Goal: Task Accomplishment & Management: Use online tool/utility

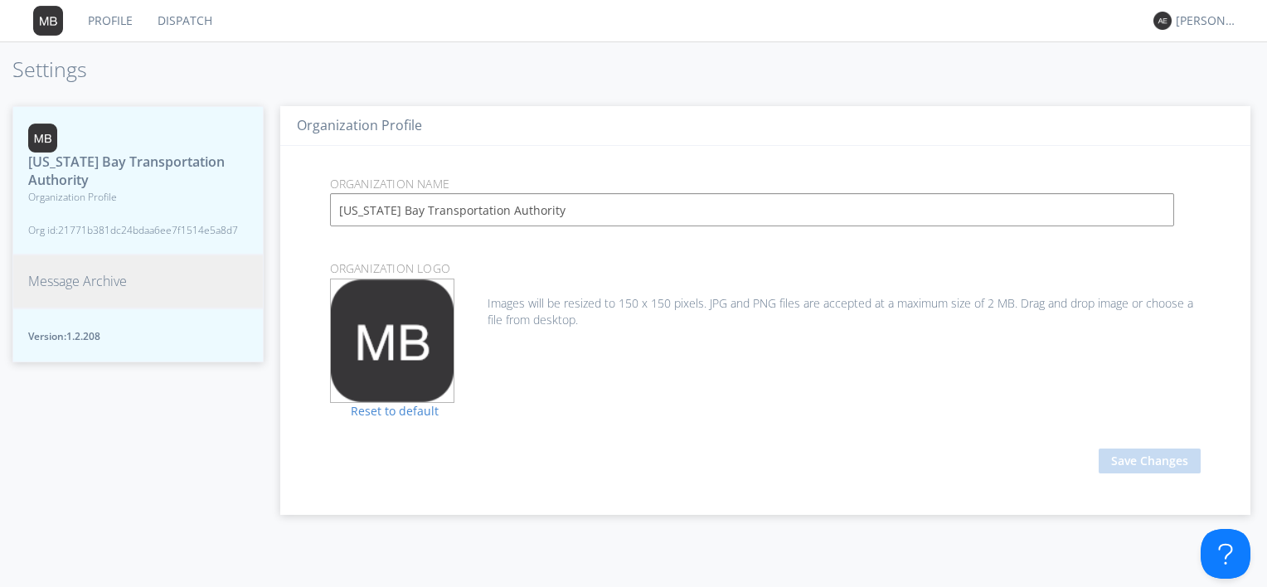
click at [104, 284] on span "Message Archive" at bounding box center [77, 281] width 99 height 19
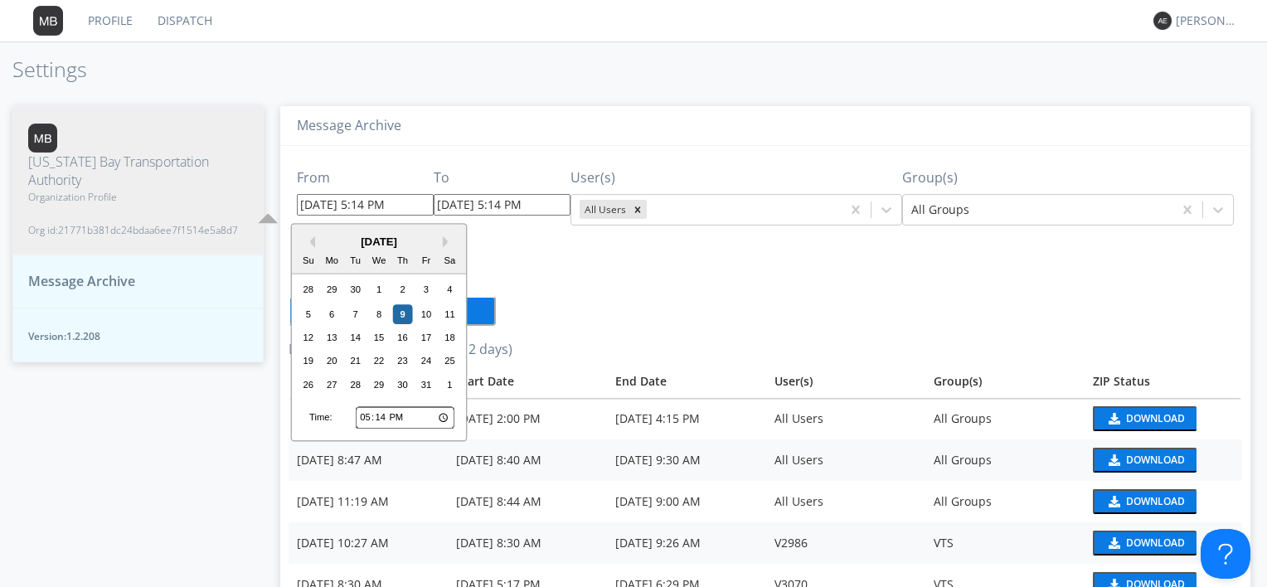
click at [376, 201] on input "[DATE] 5:14 PM" at bounding box center [365, 205] width 137 height 22
type input "[DATE] 5:1 PM"
type input "[DATE] 5:15 PM"
type input "[DATE] 2:30 PM"
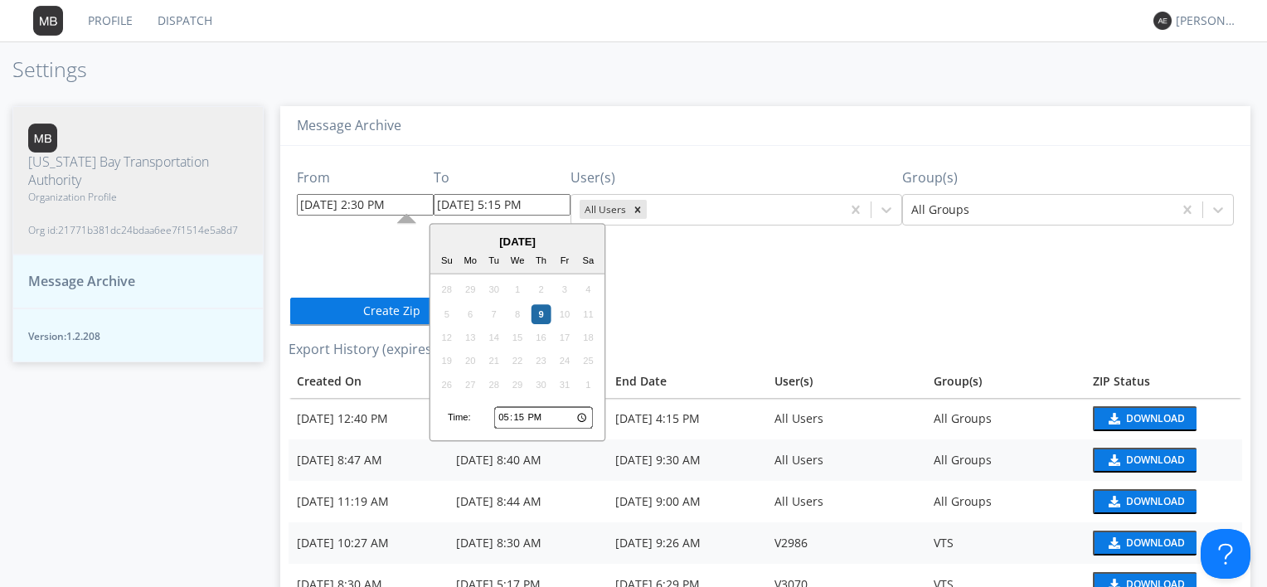
click at [514, 205] on input "[DATE] 5:15 PM" at bounding box center [502, 205] width 137 height 22
type input "[DATE] 3:30 PM"
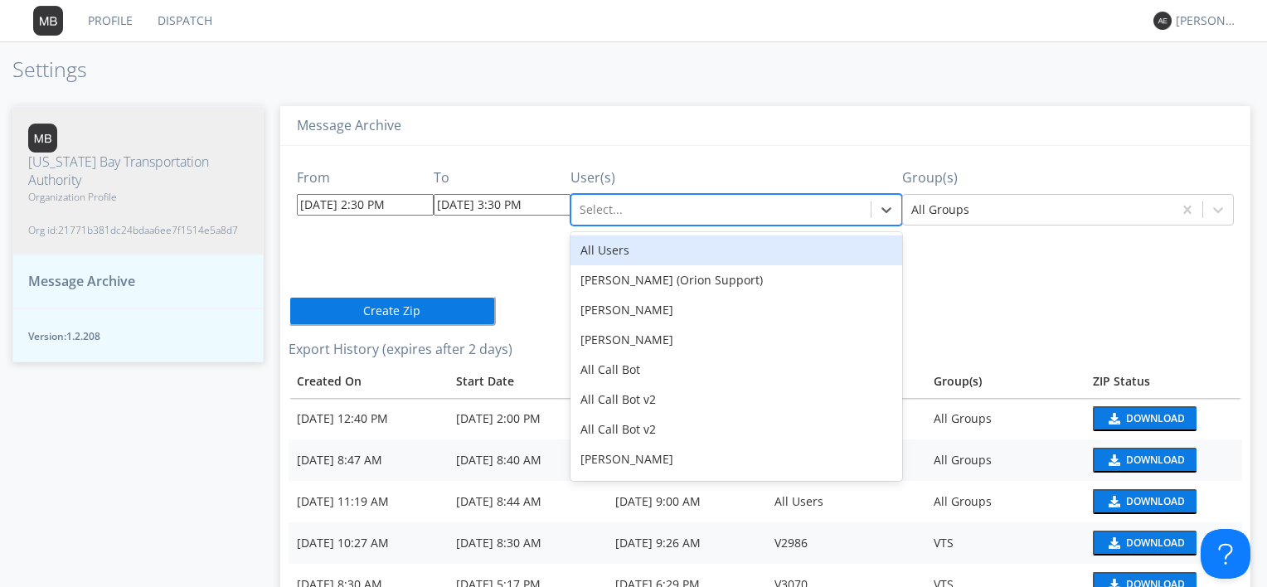
click at [834, 209] on div at bounding box center [720, 210] width 283 height 20
type input "3093"
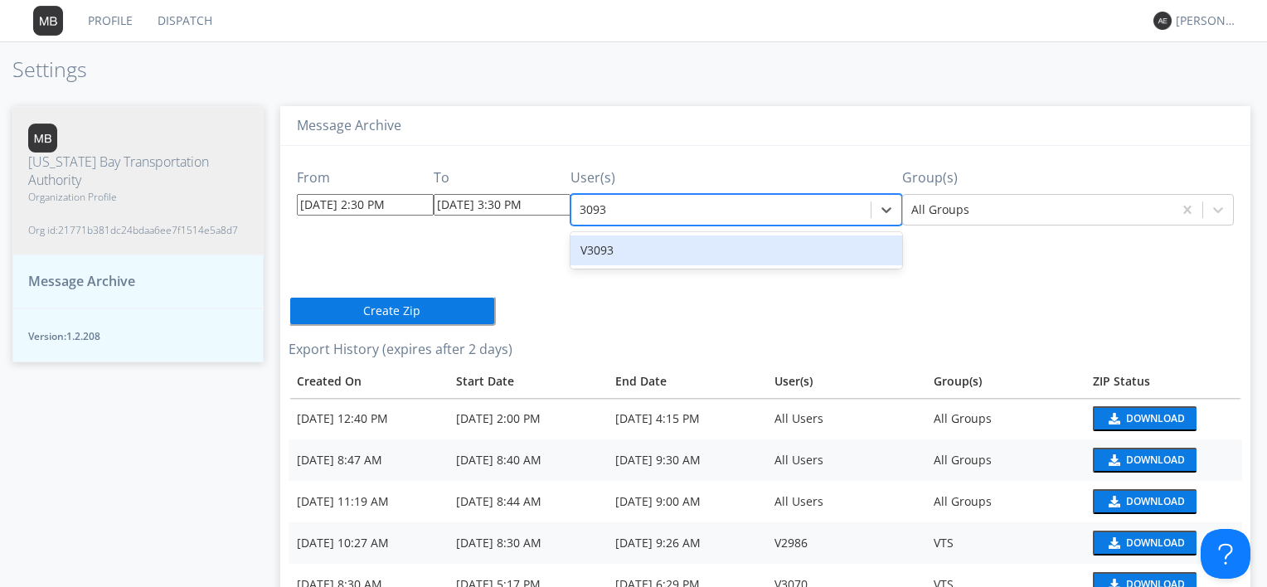
click at [799, 250] on div "V3093" at bounding box center [736, 250] width 332 height 30
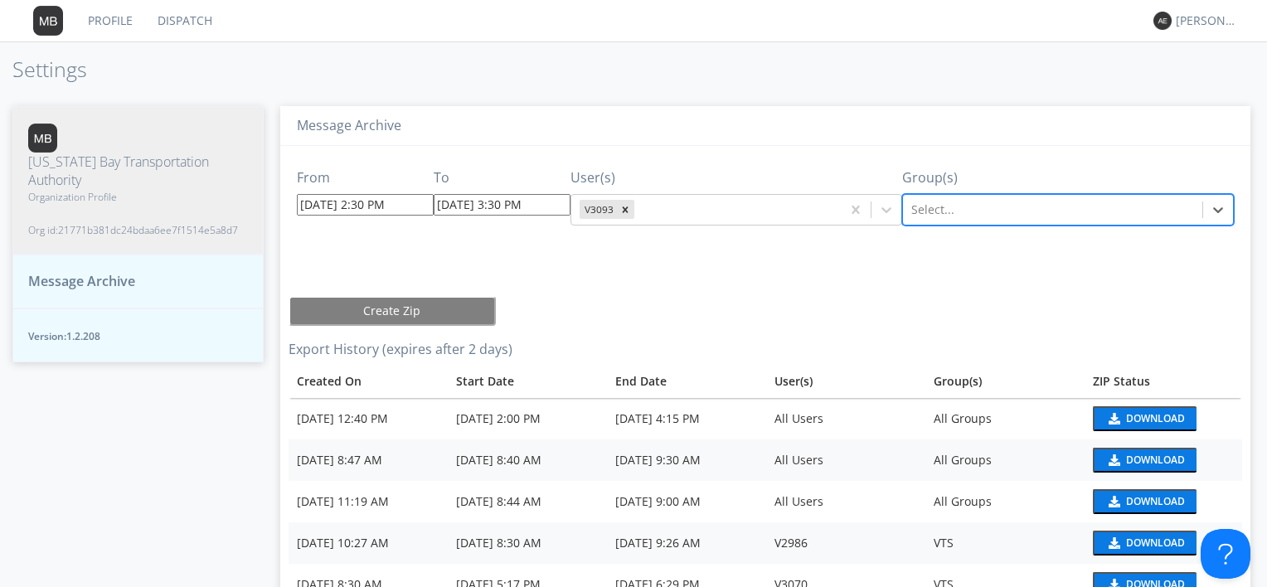
type input "v"
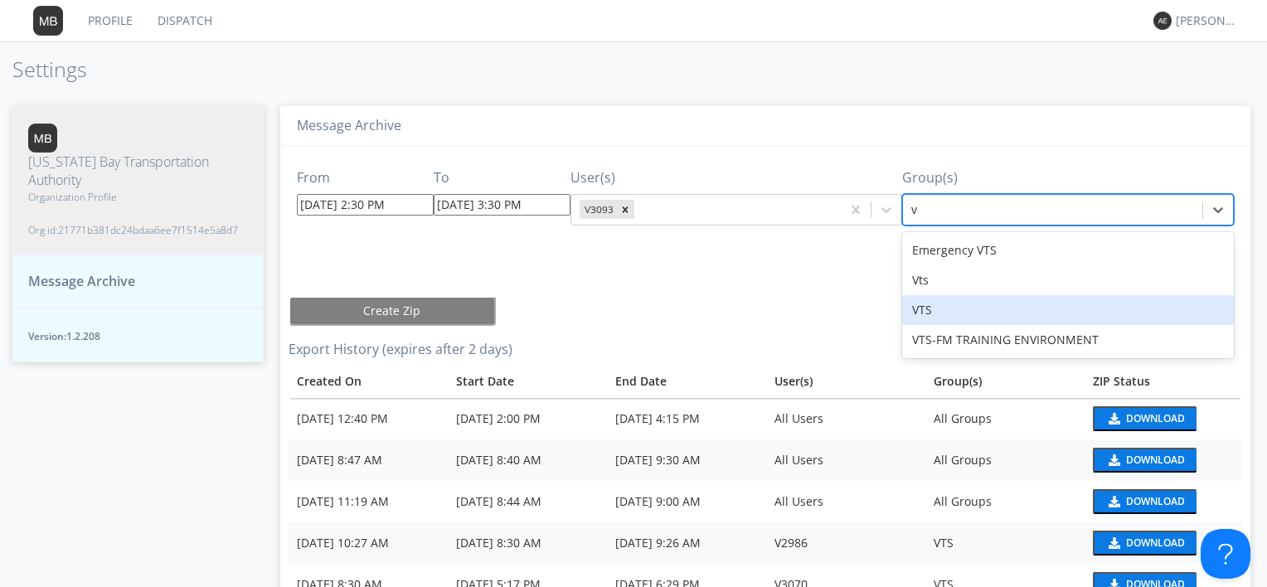
click at [1090, 316] on div "VTS" at bounding box center [1068, 310] width 332 height 30
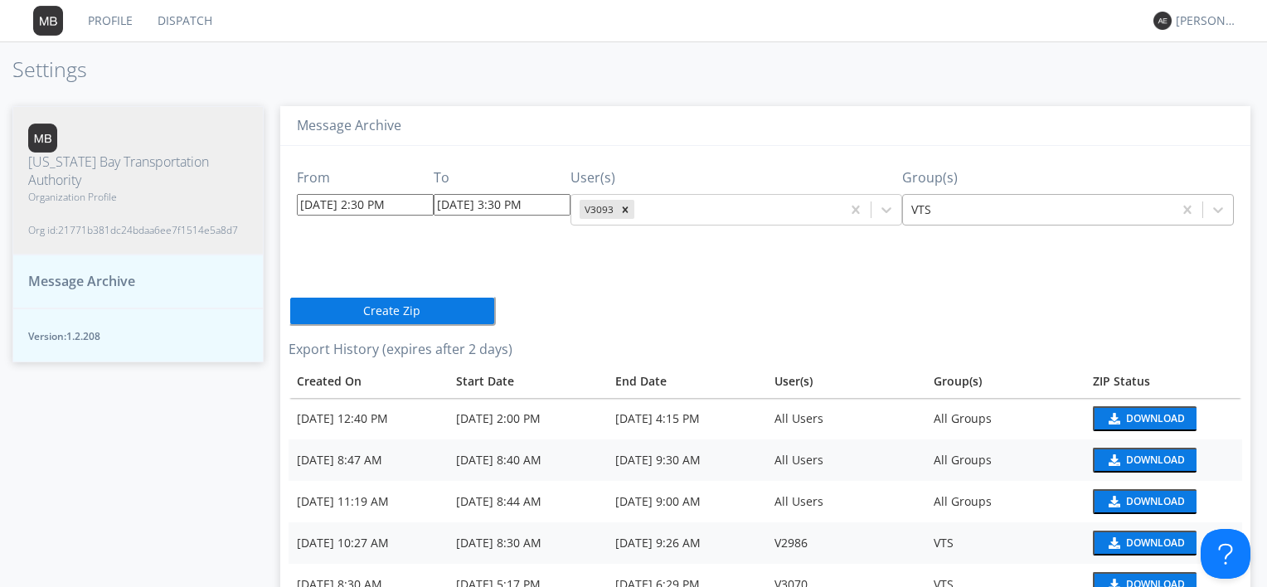
click at [403, 308] on button "Create Zip" at bounding box center [391, 311] width 207 height 30
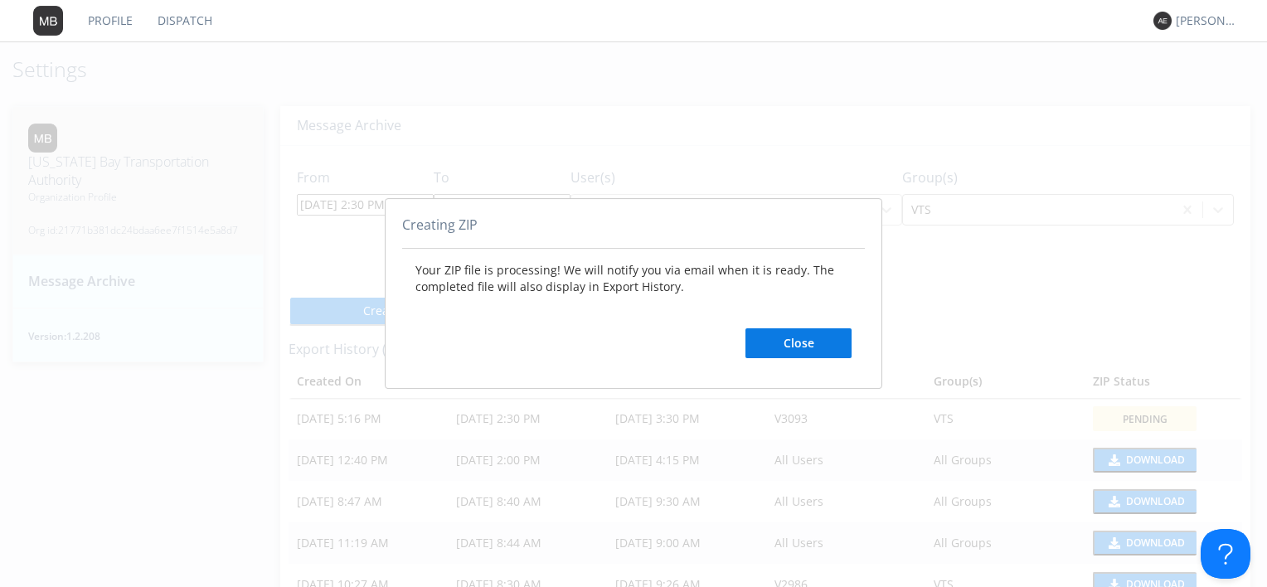
click at [806, 345] on button "Close" at bounding box center [798, 343] width 106 height 30
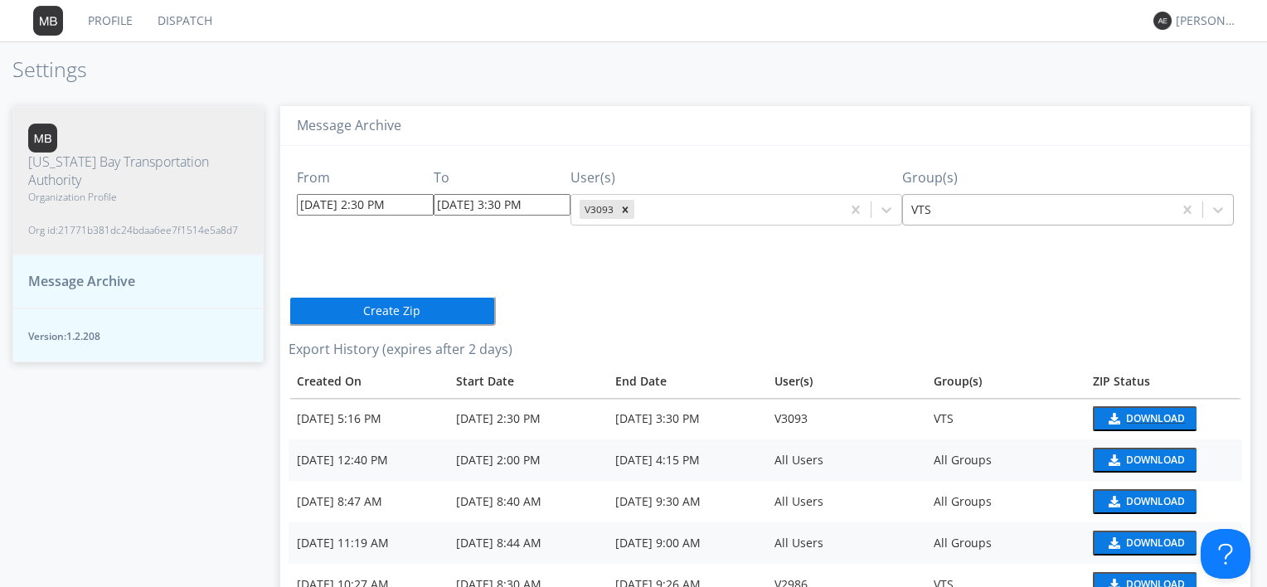
click at [1127, 420] on div "Download" at bounding box center [1155, 419] width 59 height 10
click at [789, 424] on div "V3093" at bounding box center [845, 418] width 143 height 17
